Goal: Obtain resource: Download file/media

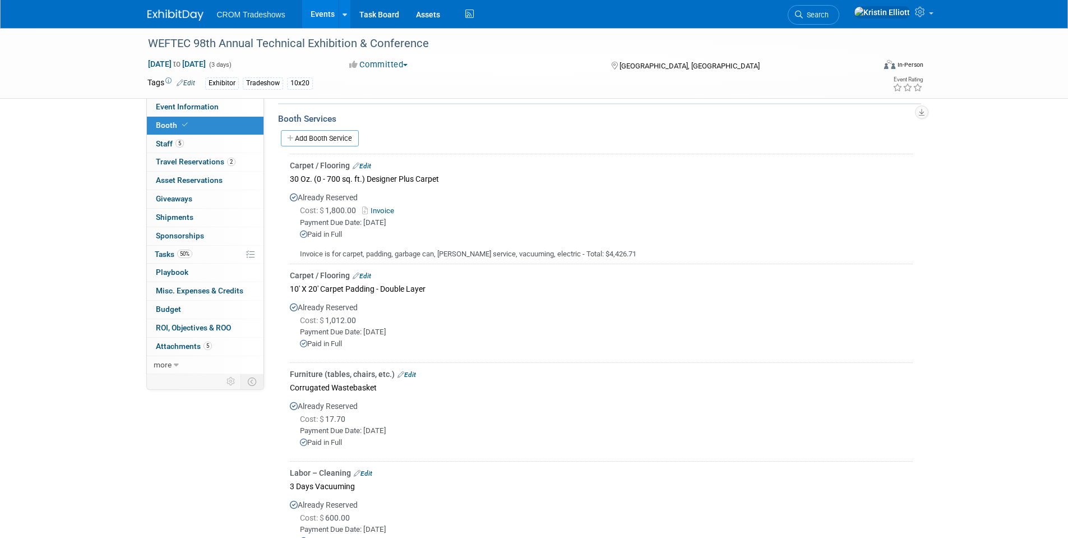
click at [313, 8] on link "Events" at bounding box center [322, 14] width 41 height 28
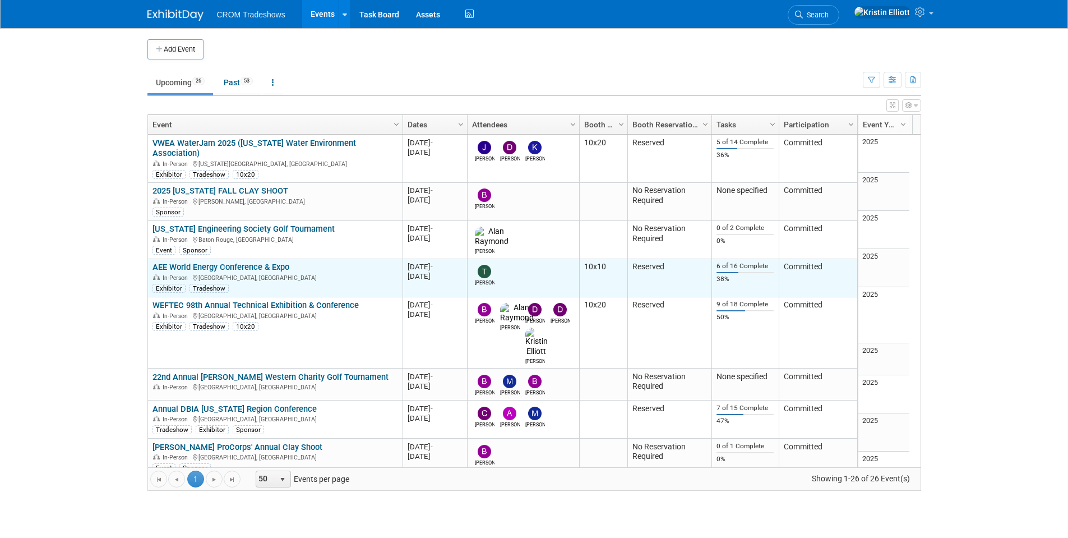
click at [207, 262] on link "AEE World Energy Conference & Expo" at bounding box center [220, 267] width 137 height 10
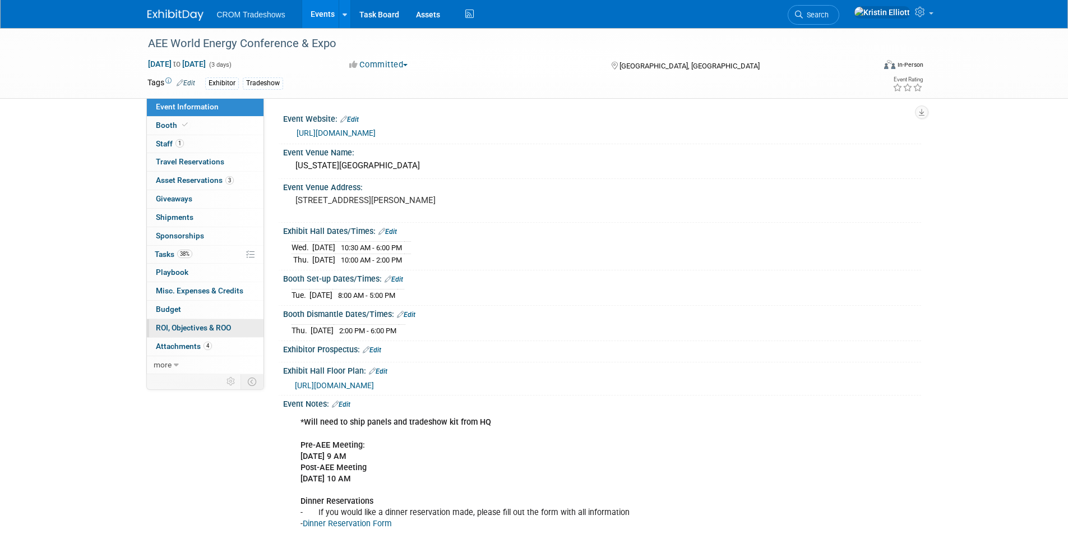
click at [193, 328] on span "ROI, Objectives & ROO 0" at bounding box center [193, 327] width 75 height 9
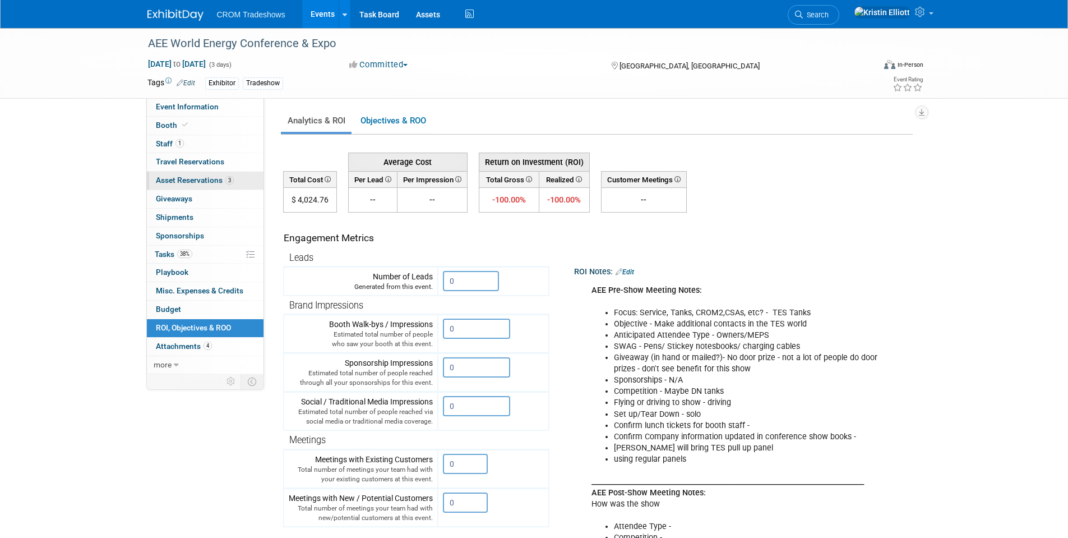
click at [198, 175] on link "3 Asset Reservations 3" at bounding box center [205, 181] width 117 height 18
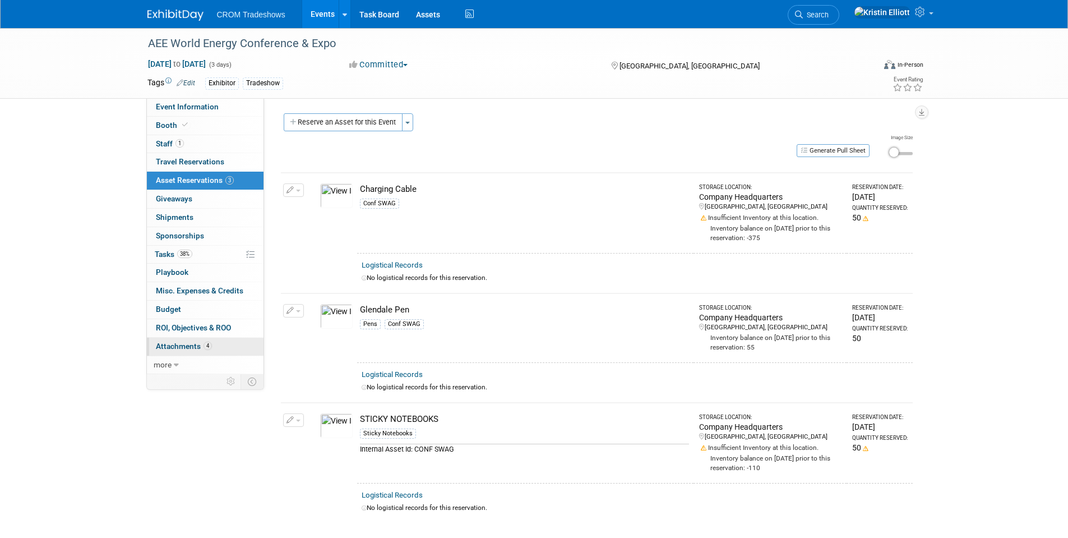
click at [208, 346] on span "4" at bounding box center [207, 345] width 8 height 8
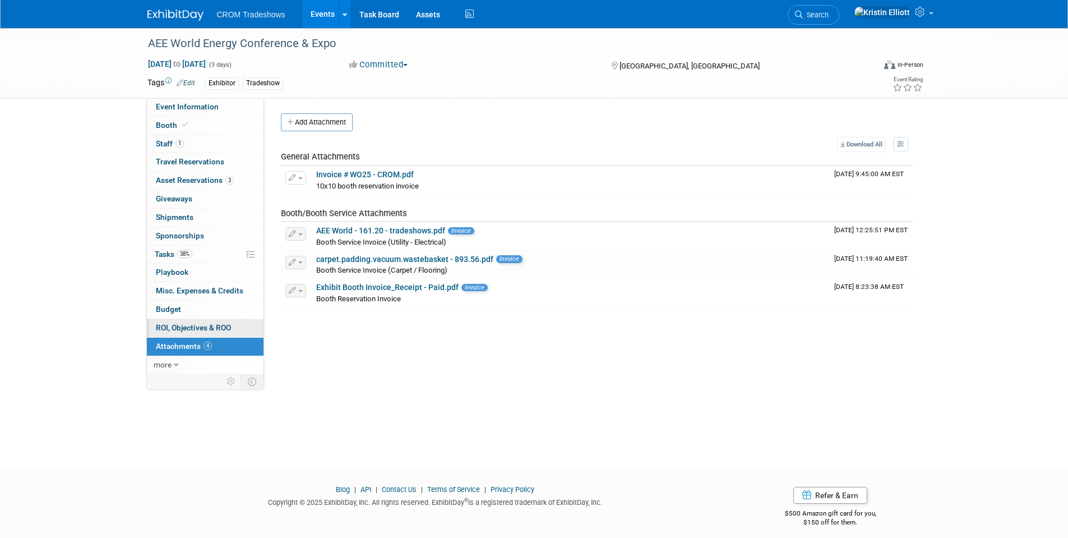
click at [216, 328] on span "ROI, Objectives & ROO 0" at bounding box center [193, 327] width 75 height 9
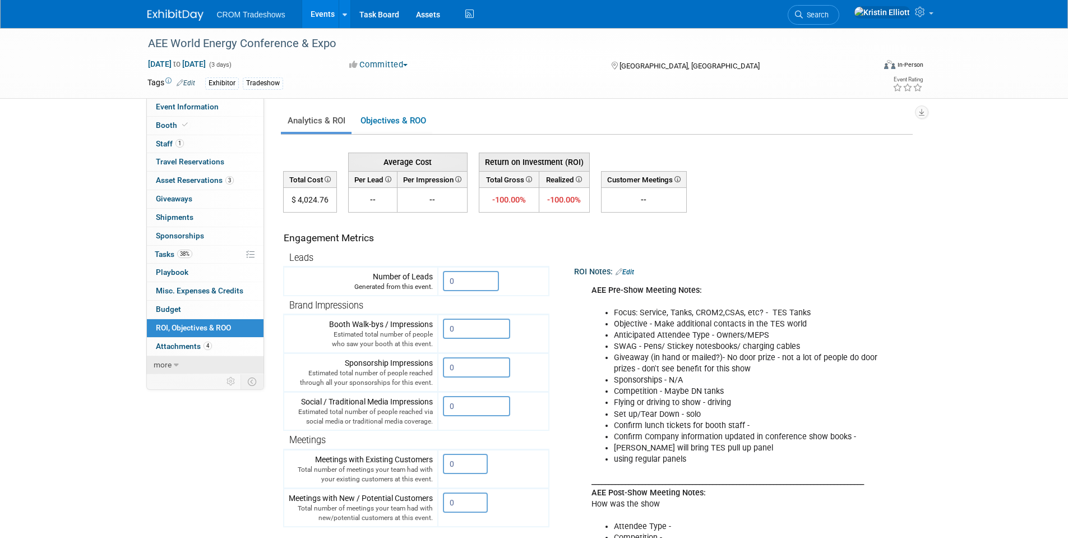
click at [166, 364] on span "more" at bounding box center [163, 364] width 18 height 9
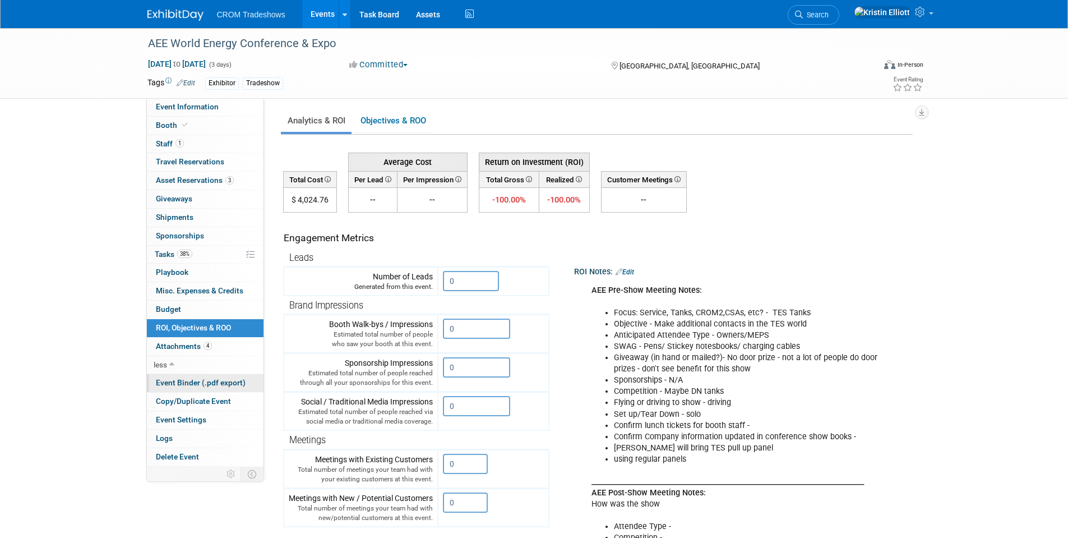
click at [207, 383] on span "Event Binder (.pdf export)" at bounding box center [201, 382] width 90 height 9
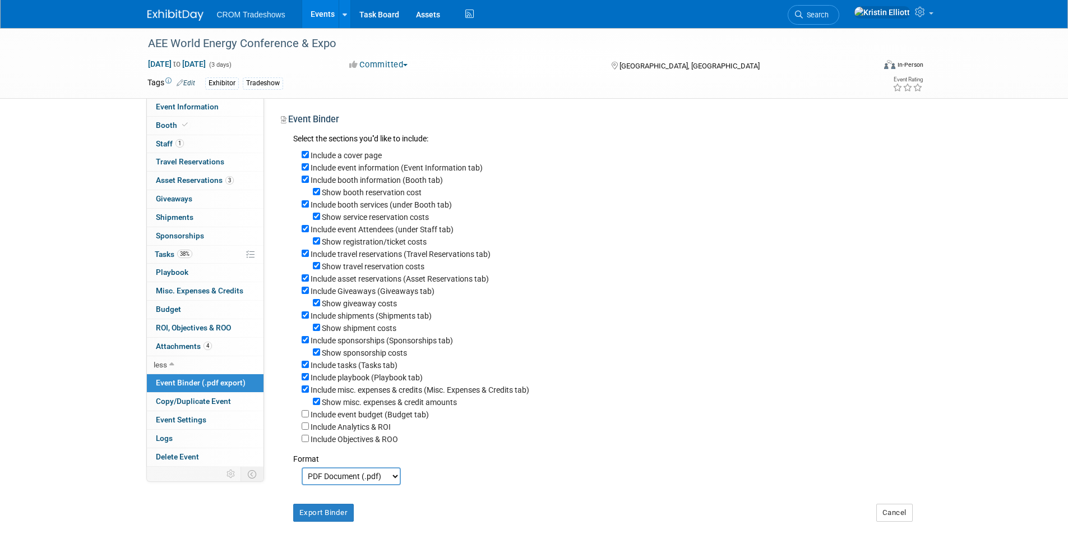
click at [311, 431] on label "Include Analytics & ROI" at bounding box center [351, 426] width 80 height 9
click at [309, 429] on input "Include Analytics & ROI" at bounding box center [305, 425] width 7 height 7
checkbox input "true"
click at [352, 521] on button "Export Binder" at bounding box center [323, 512] width 61 height 18
